Goal: Use online tool/utility: Use online tool/utility

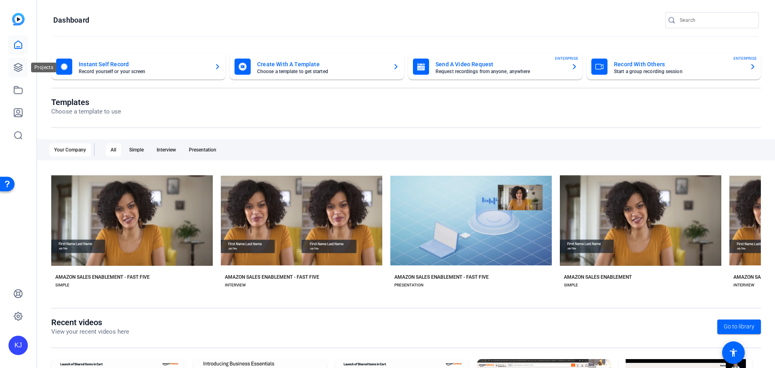
click at [20, 69] on icon at bounding box center [18, 67] width 8 height 8
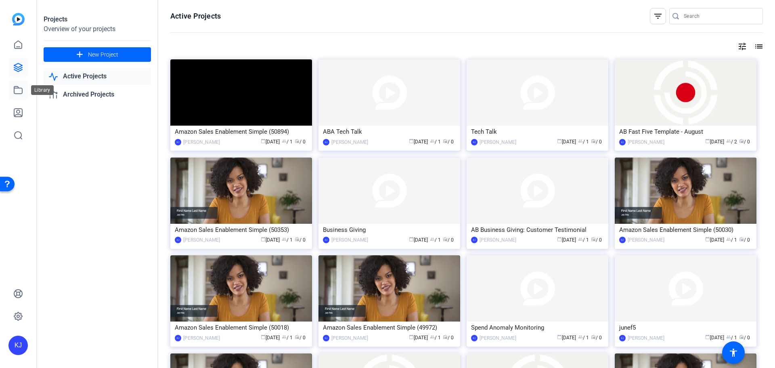
click at [13, 88] on link at bounding box center [17, 89] width 19 height 19
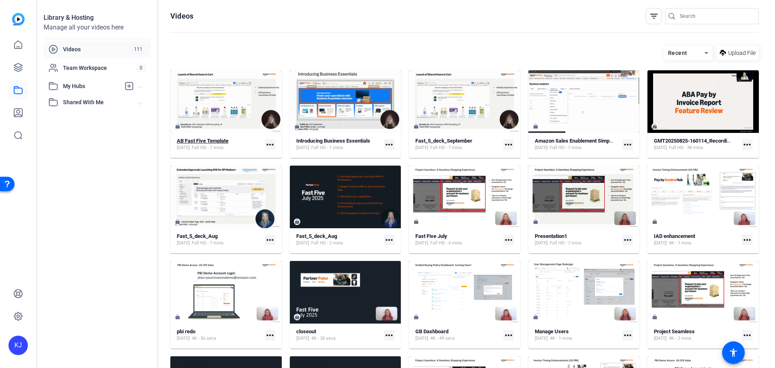
click at [211, 145] on span "Full HD - 7 mins" at bounding box center [208, 147] width 32 height 6
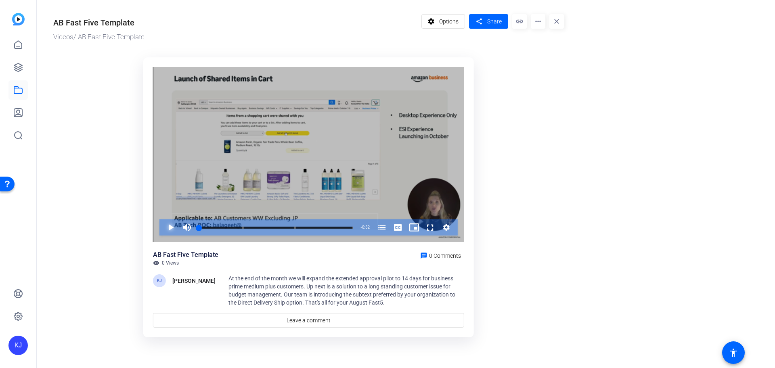
click at [163, 229] on span "Video Player" at bounding box center [163, 227] width 0 height 16
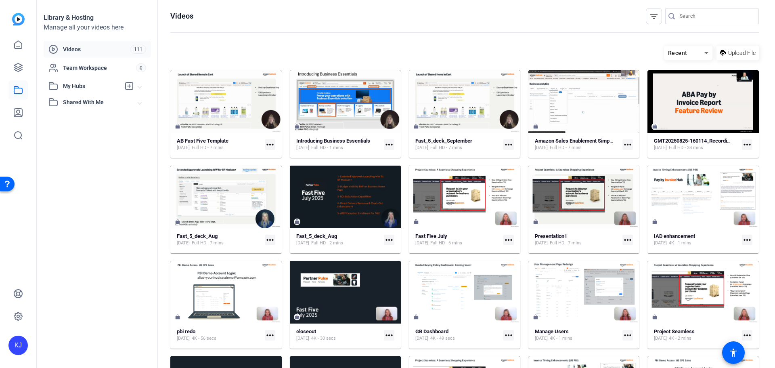
click at [270, 145] on mat-icon "more_horiz" at bounding box center [270, 144] width 10 height 10
click at [269, 143] on div at bounding box center [387, 184] width 775 height 368
click at [271, 141] on mat-icon "more_horiz" at bounding box center [270, 144] width 10 height 10
click at [296, 154] on span "Edit in Creator" at bounding box center [286, 156] width 33 height 10
